Goal: Use online tool/utility: Utilize a website feature to perform a specific function

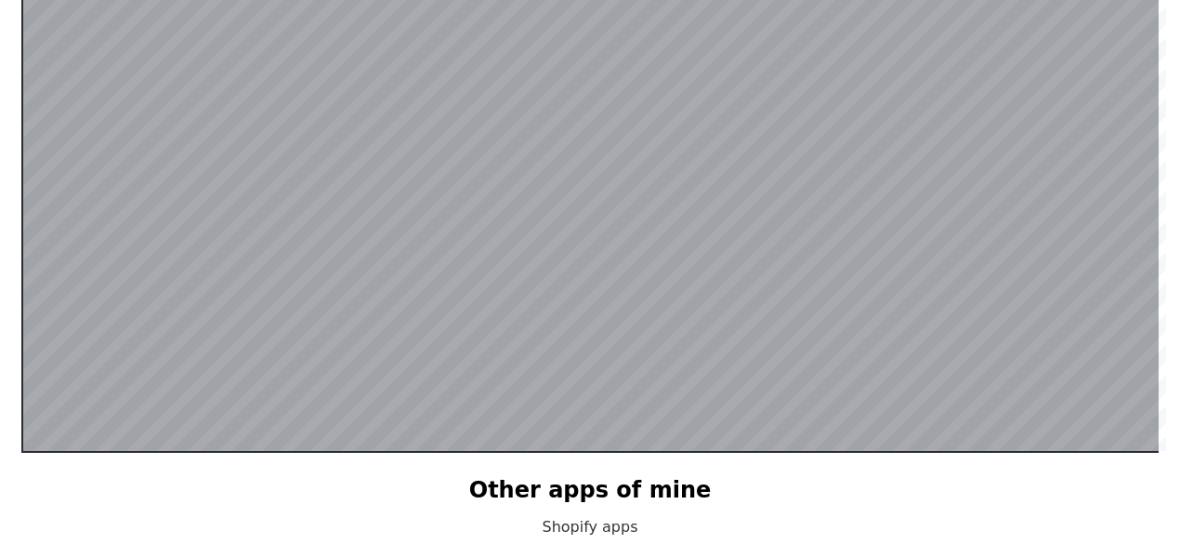
scroll to position [361, 0]
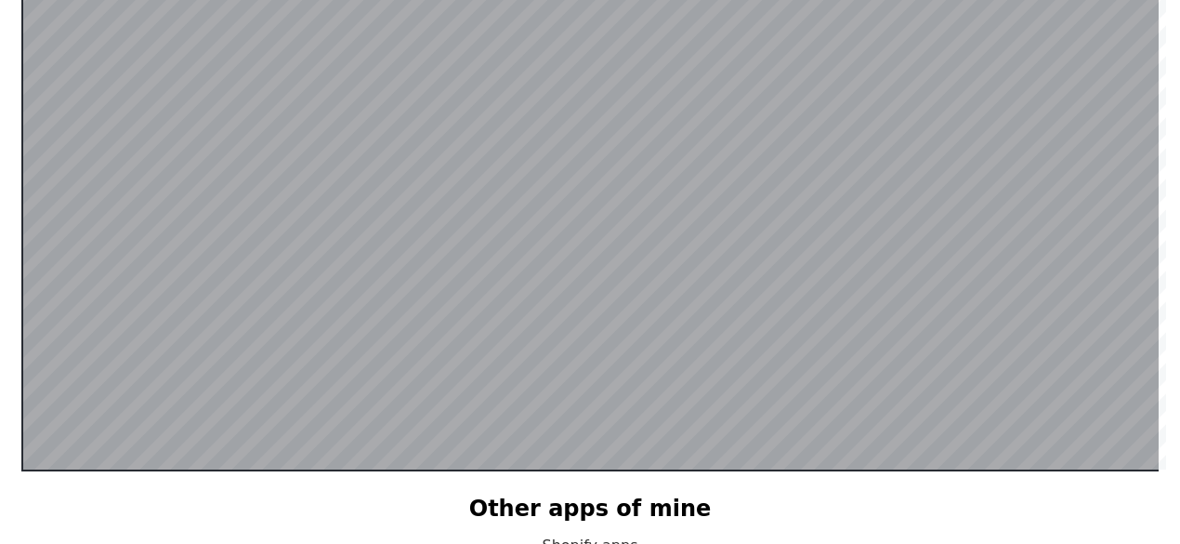
scroll to position [398, 0]
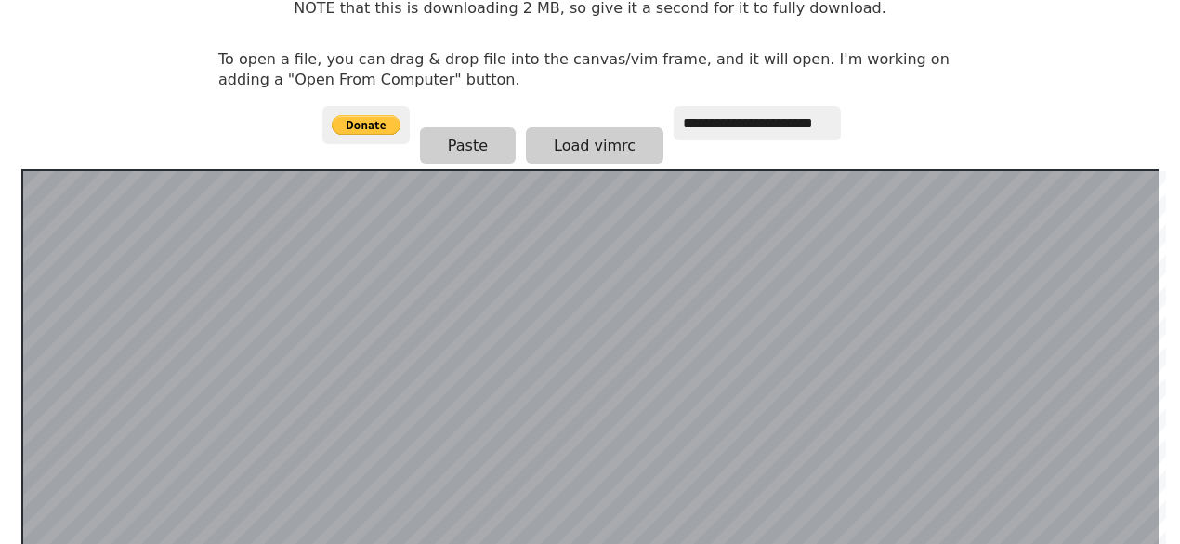
scroll to position [119, 0]
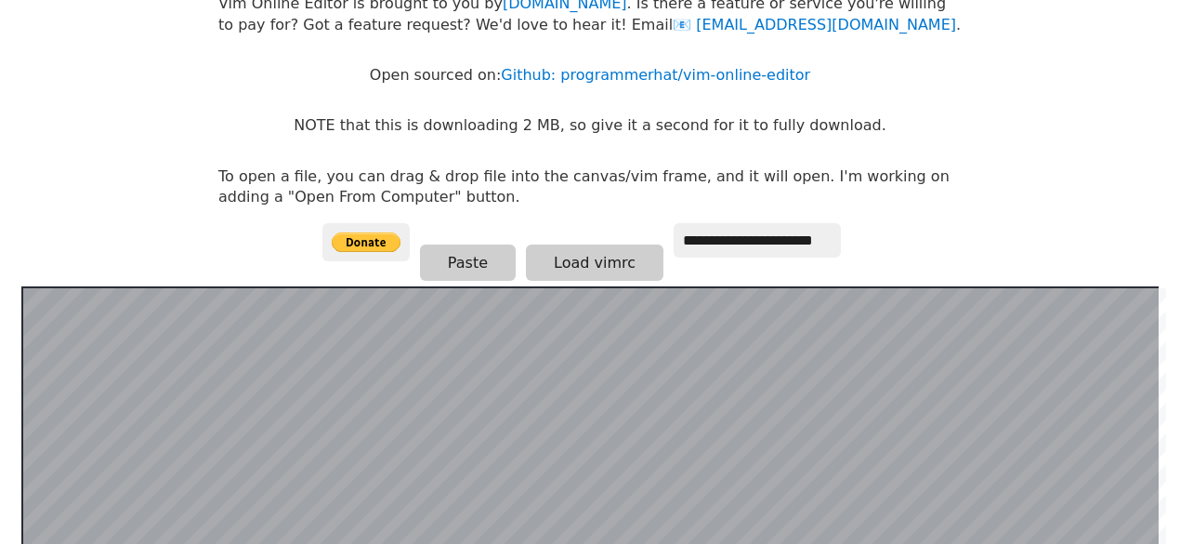
click at [403, 195] on p "To open a file, you can drag & drop file into the canvas/vim frame, and it will…" at bounding box center [589, 187] width 743 height 42
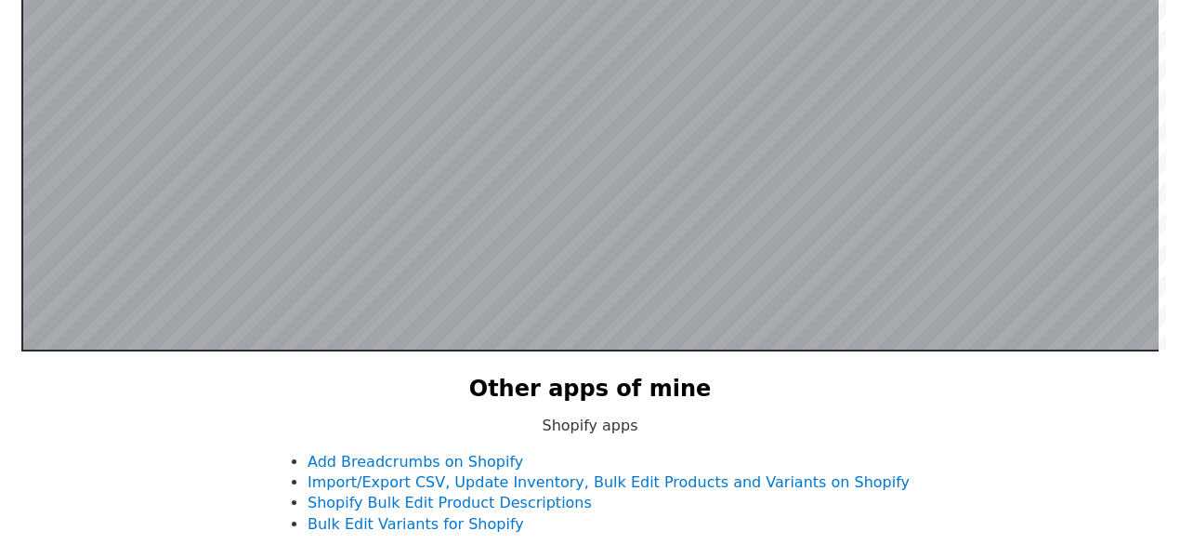
scroll to position [583, 0]
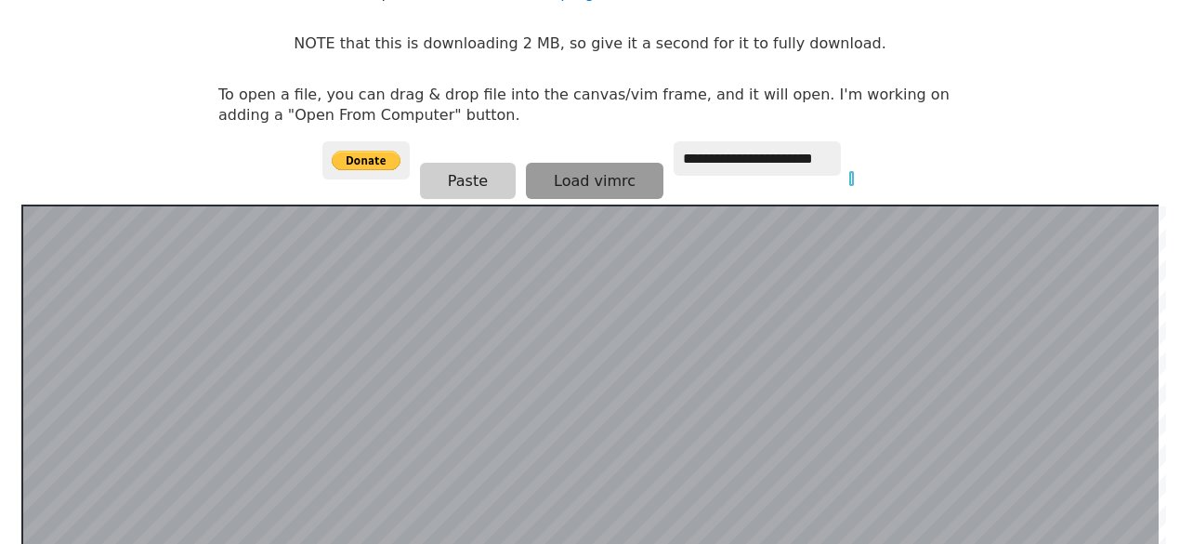
scroll to position [557, 0]
